Goal: Book appointment/travel/reservation

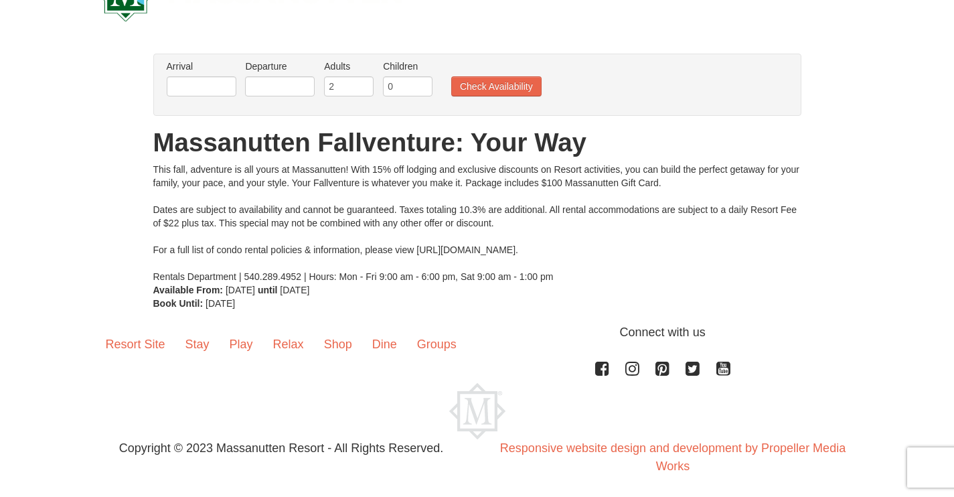
scroll to position [60, 0]
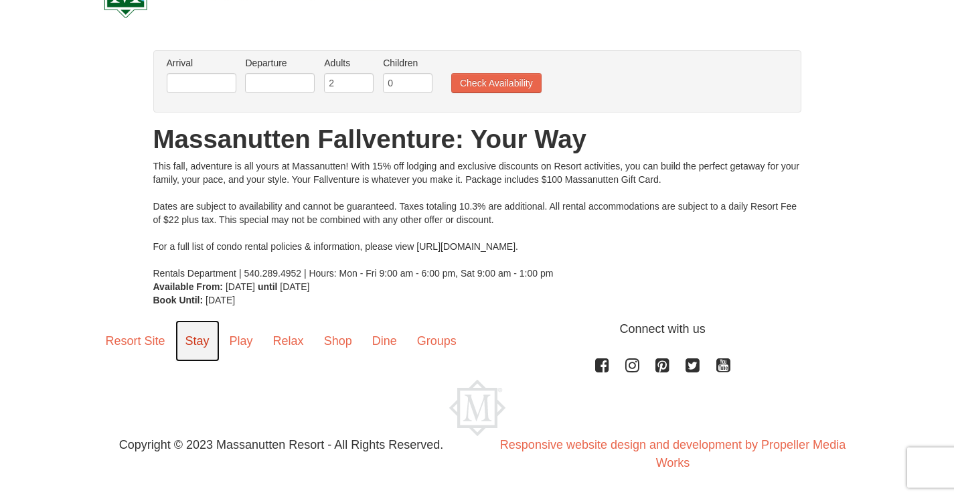
click at [194, 341] on link "Stay" at bounding box center [197, 341] width 44 height 42
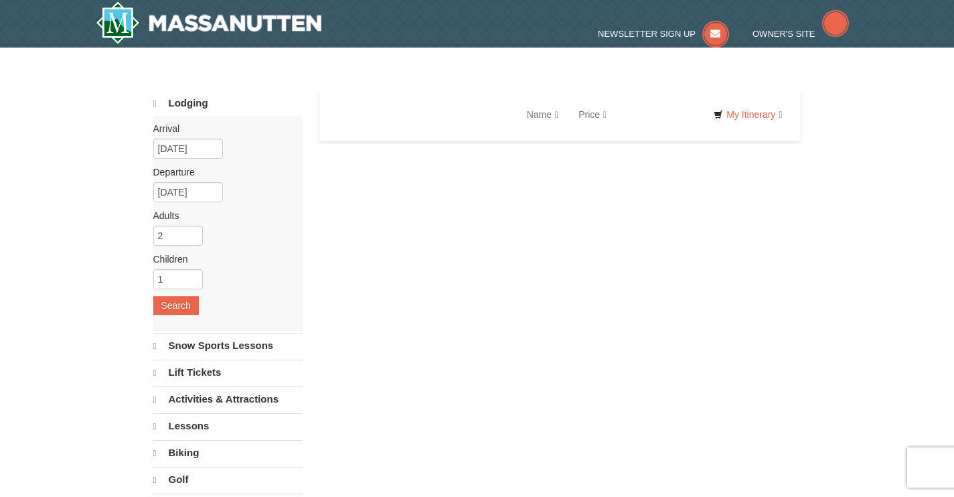
select select "9"
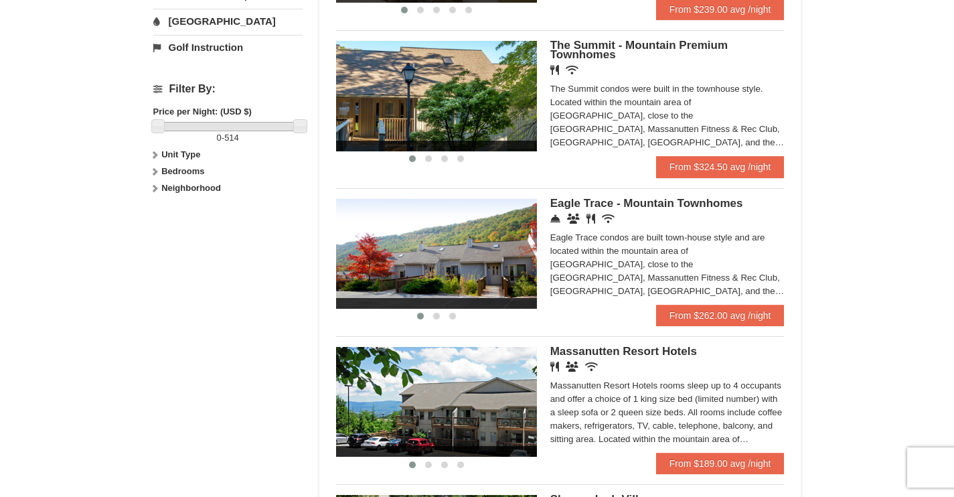
scroll to position [615, 0]
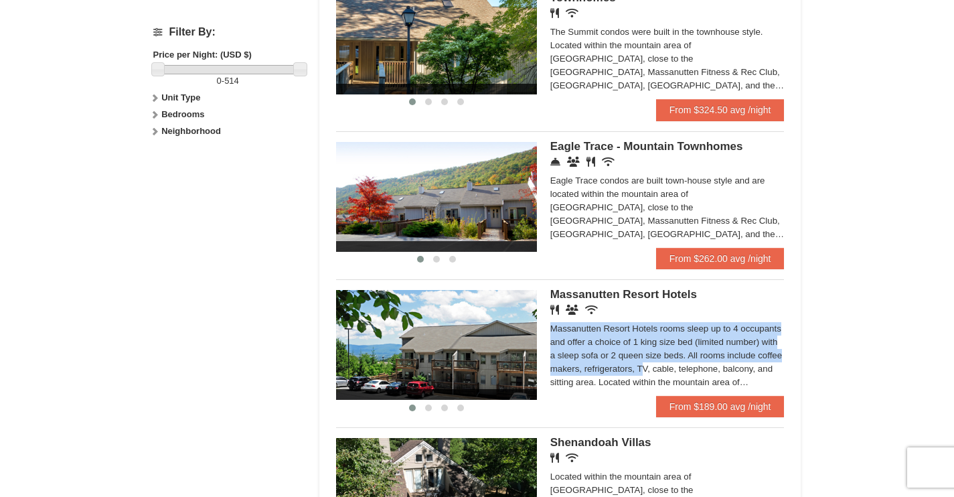
drag, startPoint x: 953, startPoint y: 297, endPoint x: 960, endPoint y: 362, distance: 66.0
click at [954, 362] on html "Browser Not Supported We notice you are using a browser which will not provide …" at bounding box center [477, 166] width 954 height 1562
click at [903, 316] on div "× Categories Map List Filter My Itinerary Questions? 1-540-289-9441 Lodging Arr…" at bounding box center [477, 22] width 954 height 1181
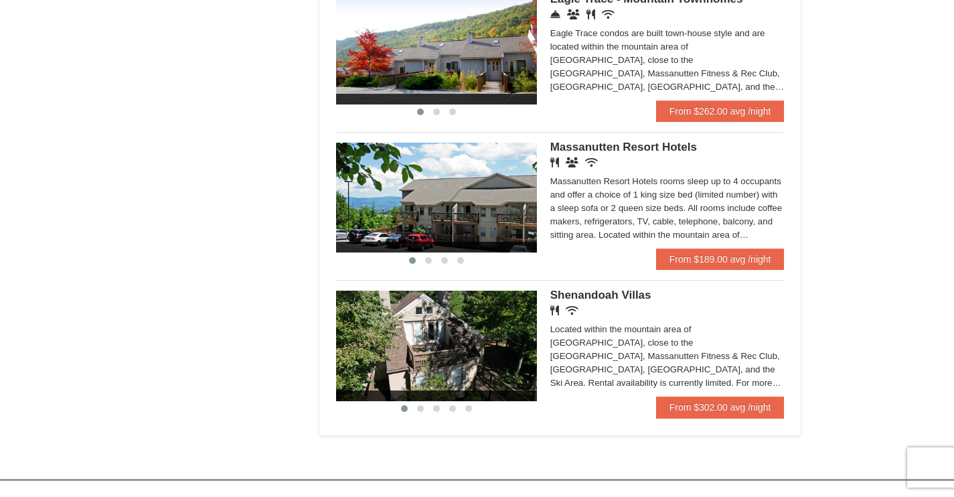
scroll to position [763, 0]
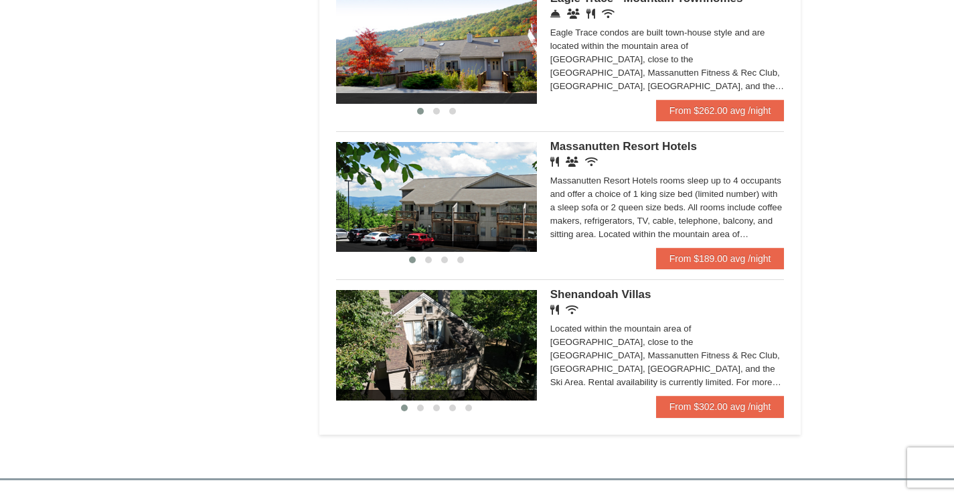
click at [475, 217] on img at bounding box center [436, 197] width 201 height 110
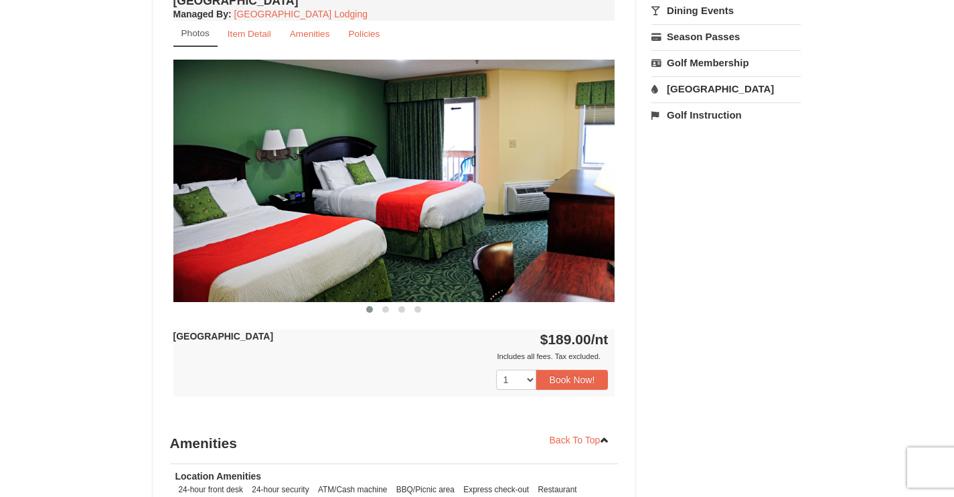
scroll to position [506, 0]
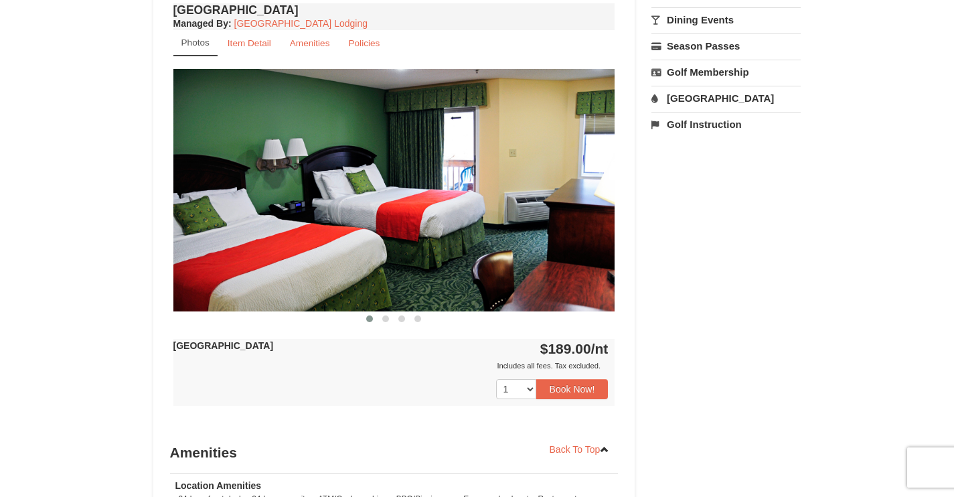
click at [497, 249] on img at bounding box center [394, 190] width 442 height 242
click at [604, 194] on img at bounding box center [394, 190] width 442 height 242
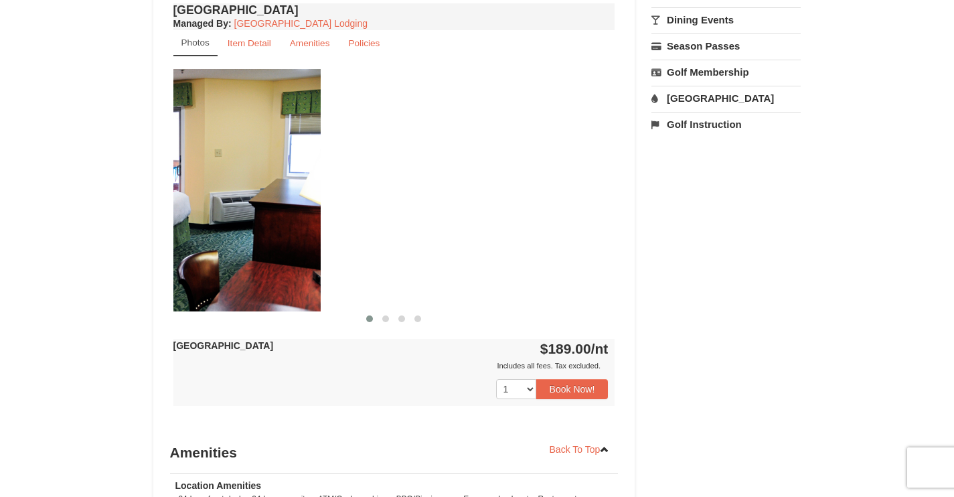
drag, startPoint x: 596, startPoint y: 191, endPoint x: 303, endPoint y: 246, distance: 298.6
click at [301, 245] on img at bounding box center [100, 190] width 442 height 242
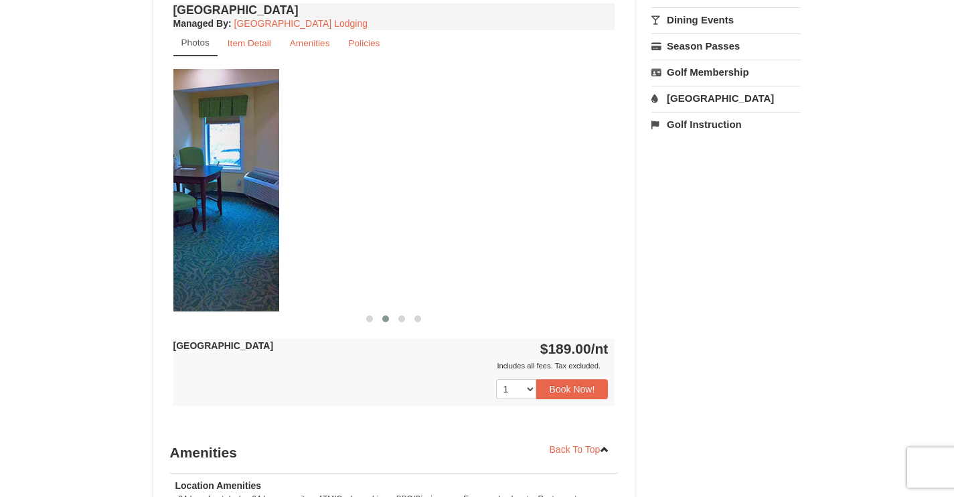
drag, startPoint x: 548, startPoint y: 172, endPoint x: 212, endPoint y: 222, distance: 339.2
click at [212, 220] on img at bounding box center [58, 190] width 442 height 242
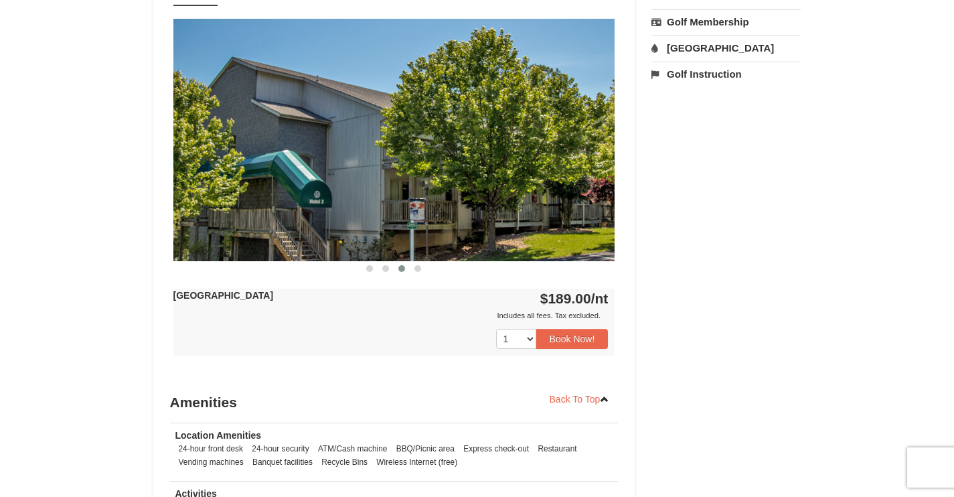
scroll to position [555, 0]
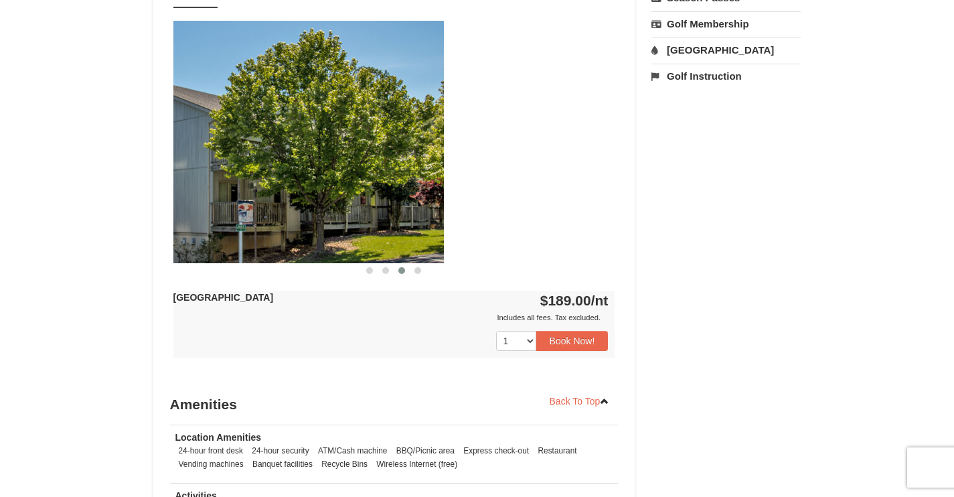
drag, startPoint x: 541, startPoint y: 155, endPoint x: 194, endPoint y: 210, distance: 351.1
click at [199, 202] on img at bounding box center [223, 142] width 442 height 242
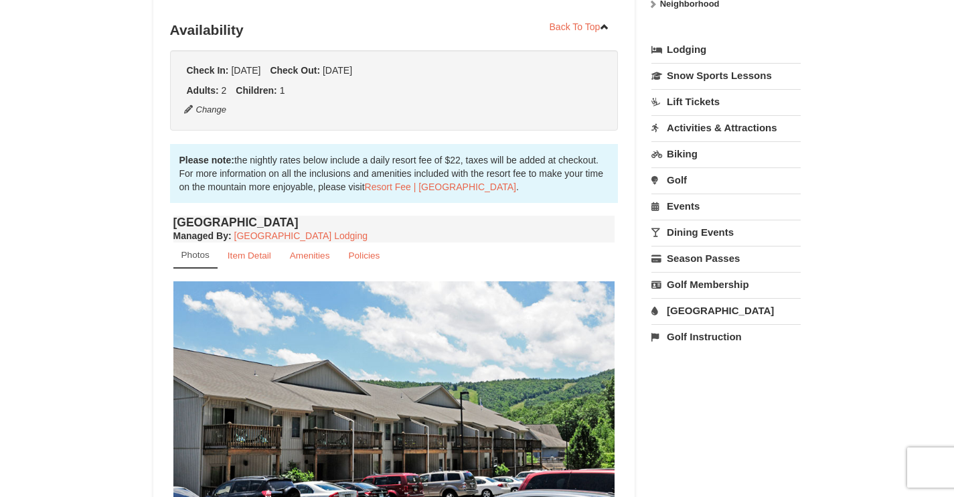
scroll to position [451, 0]
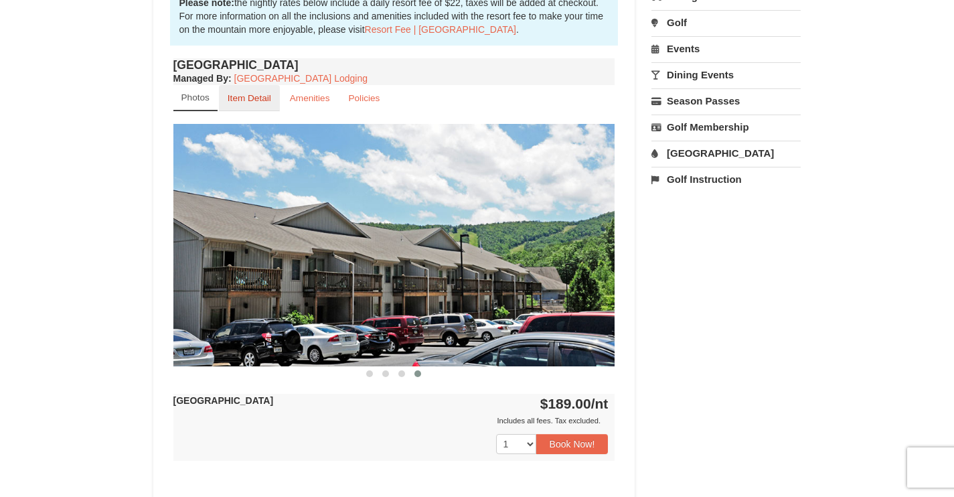
click at [262, 97] on small "Item Detail" at bounding box center [250, 98] width 44 height 10
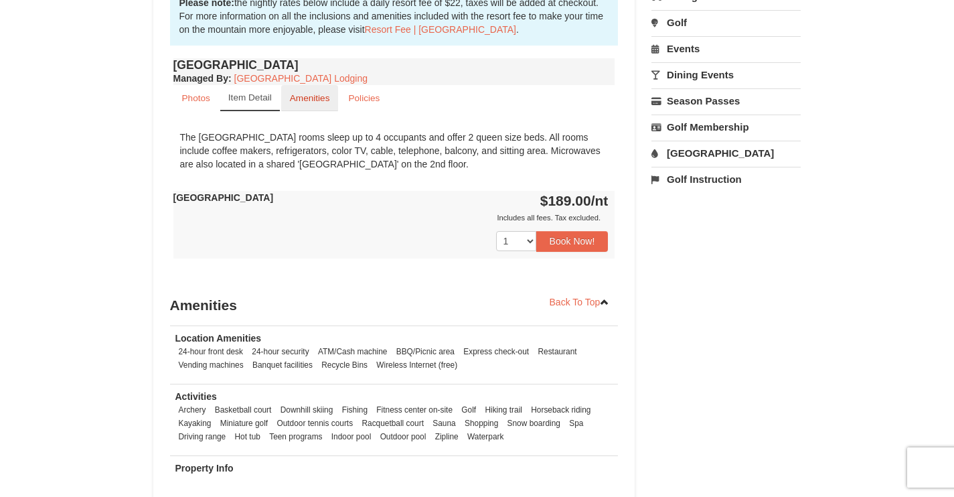
click at [308, 94] on small "Amenities" at bounding box center [310, 98] width 40 height 10
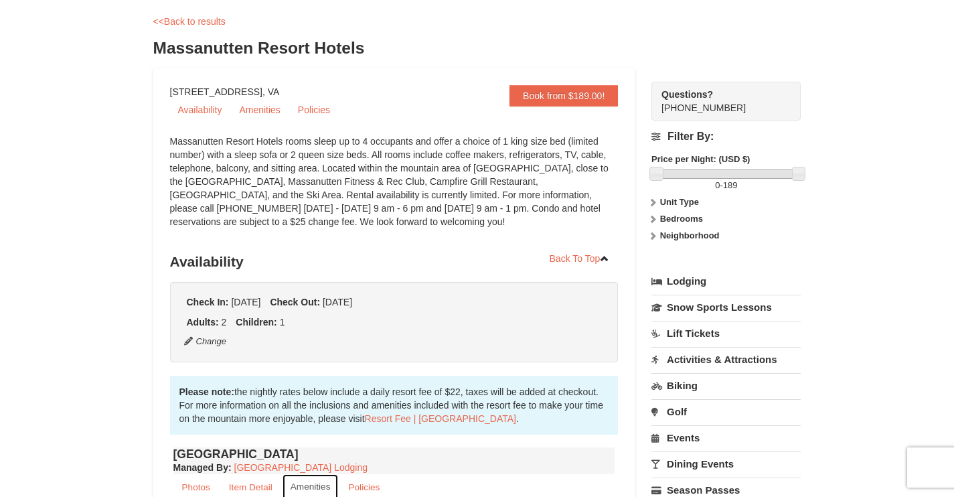
scroll to position [63, 0]
